Goal: Entertainment & Leisure: Consume media (video, audio)

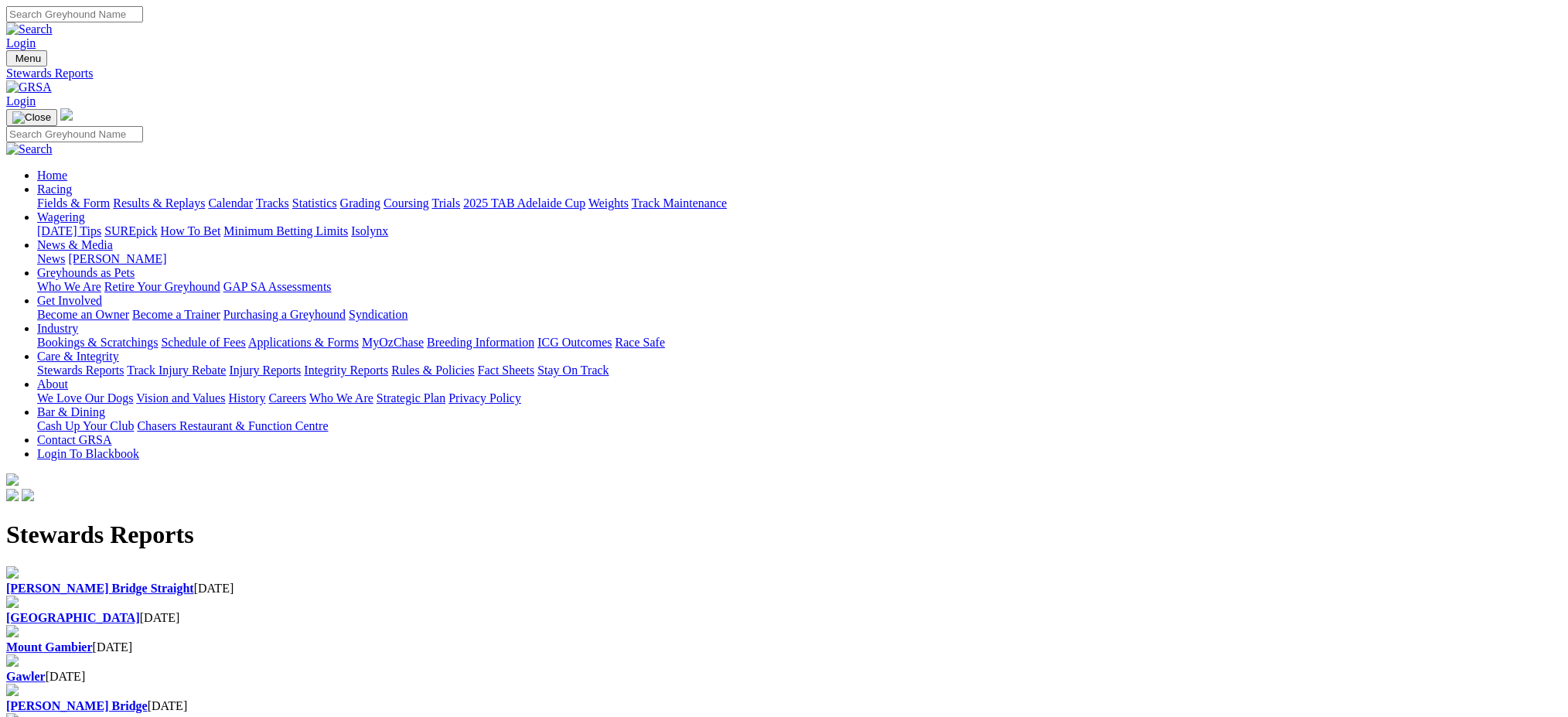
click at [72, 183] on link "Racing" at bounding box center [54, 189] width 35 height 13
click at [205, 196] on link "Results & Replays" at bounding box center [159, 202] width 92 height 13
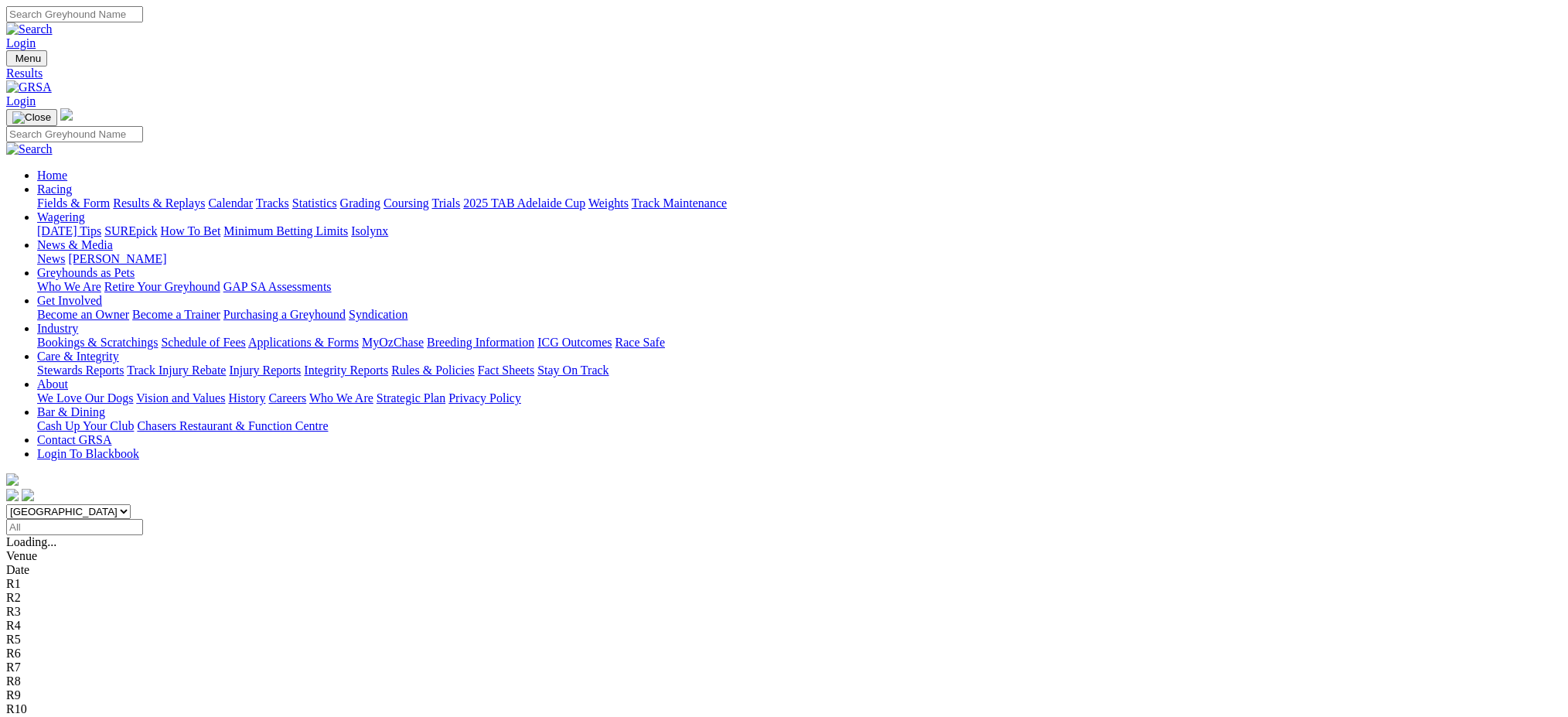
click at [131, 505] on select "South Australia New South Wales Northern Territory Queensland Tasmania Victoria…" at bounding box center [68, 511] width 125 height 14
select select "[GEOGRAPHIC_DATA]"
click at [131, 505] on select "South Australia New South Wales Northern Territory Queensland Tasmania Victoria…" at bounding box center [68, 511] width 125 height 14
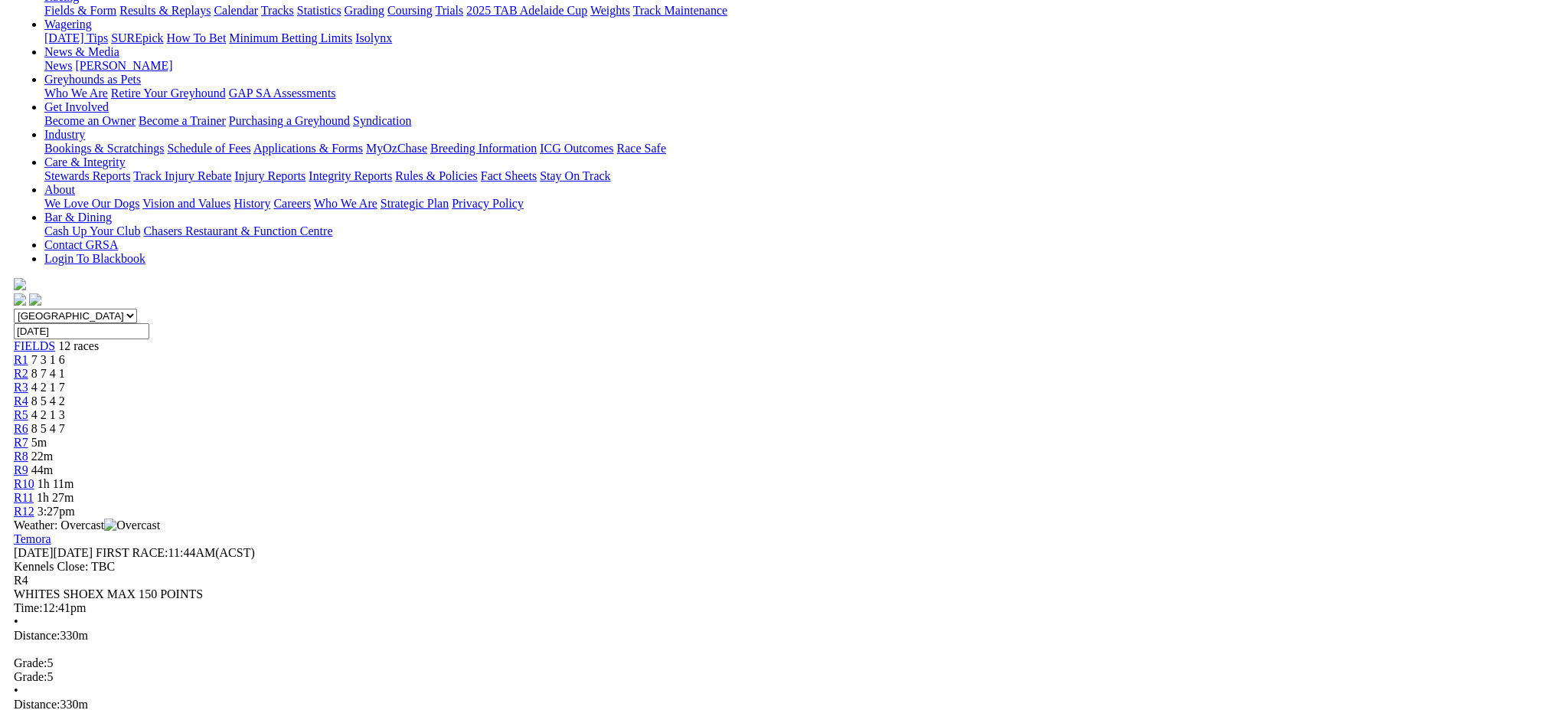
scroll to position [186, 0]
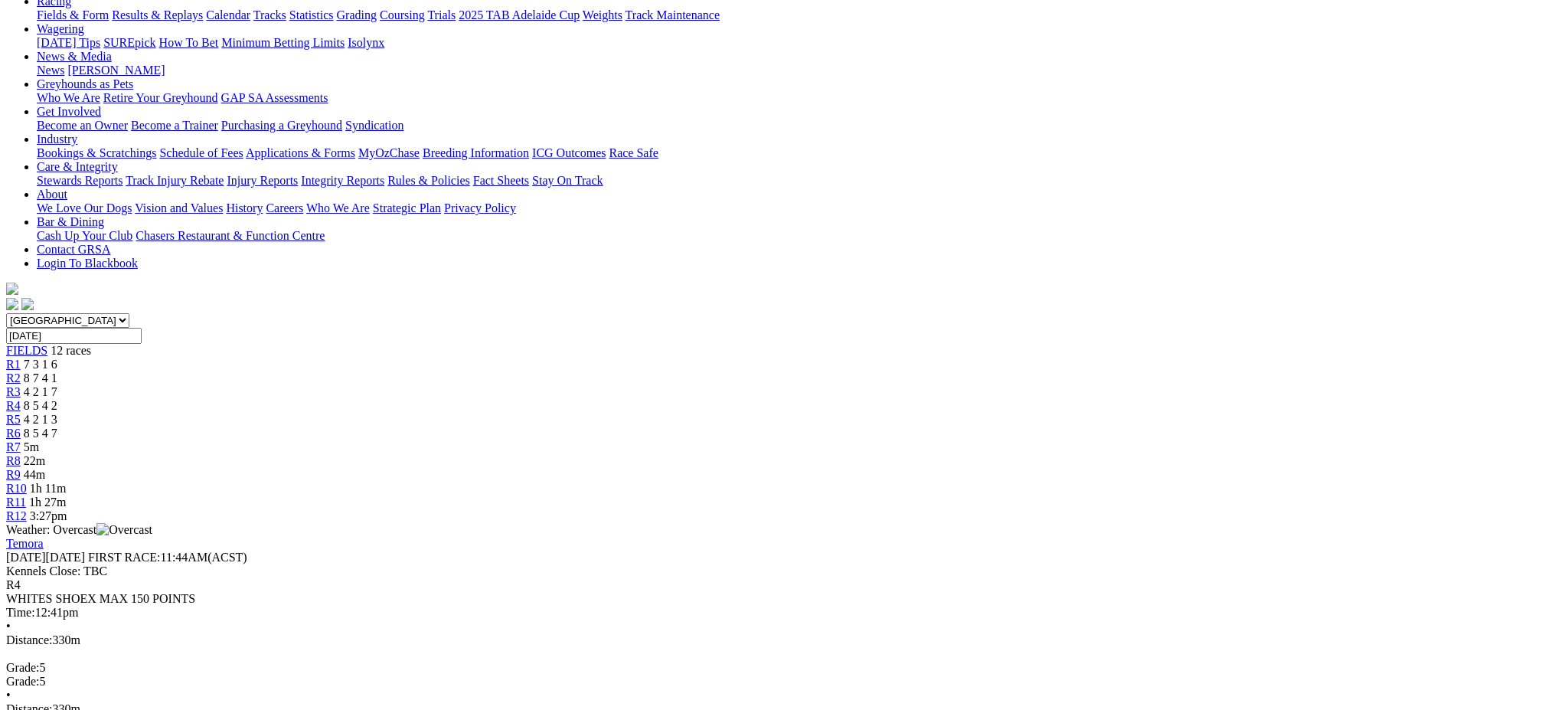
drag, startPoint x: 725, startPoint y: 306, endPoint x: 747, endPoint y: 310, distance: 22.4
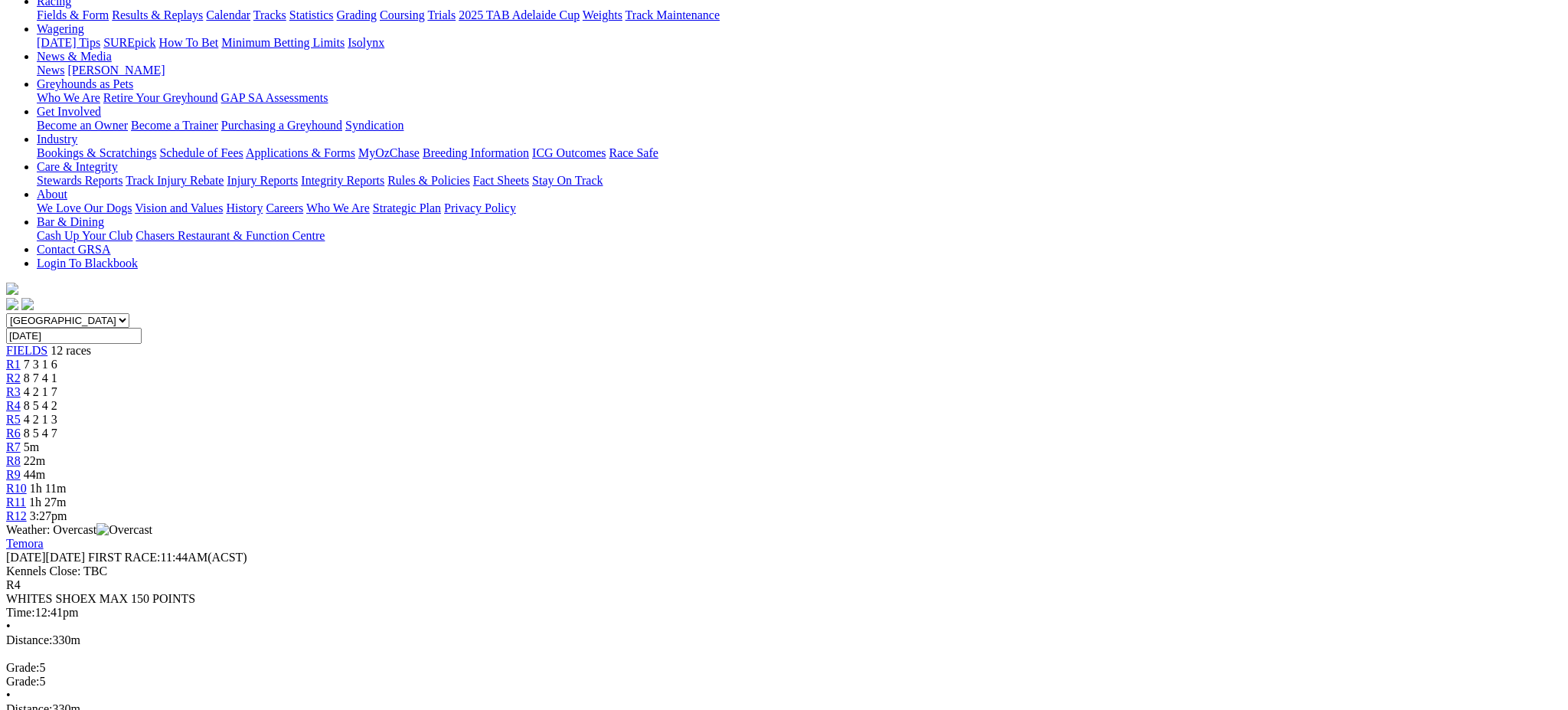
drag, startPoint x: 773, startPoint y: 301, endPoint x: 784, endPoint y: 305, distance: 11.7
drag, startPoint x: 818, startPoint y: 305, endPoint x: 825, endPoint y: 310, distance: 8.6
